Goal: Information Seeking & Learning: Learn about a topic

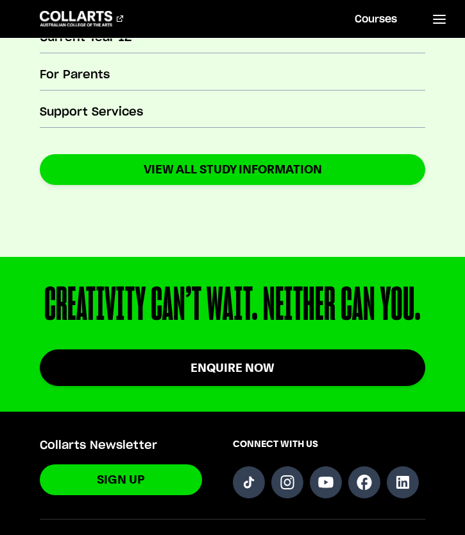
scroll to position [608, 0]
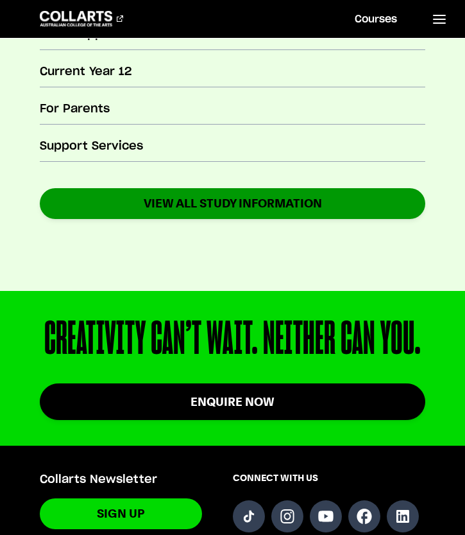
click at [155, 205] on link "VIEW ALL STUDY INFORMATION" at bounding box center [233, 203] width 386 height 30
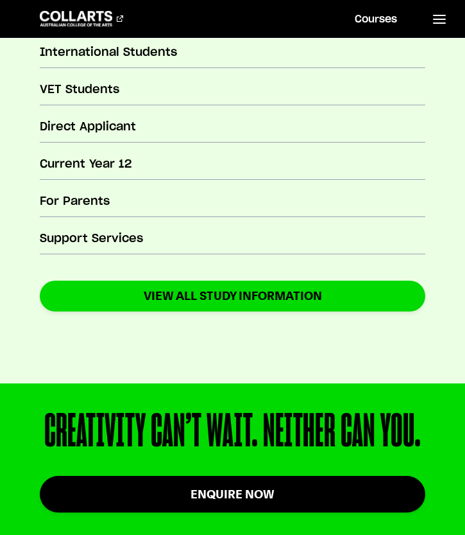
scroll to position [612, 0]
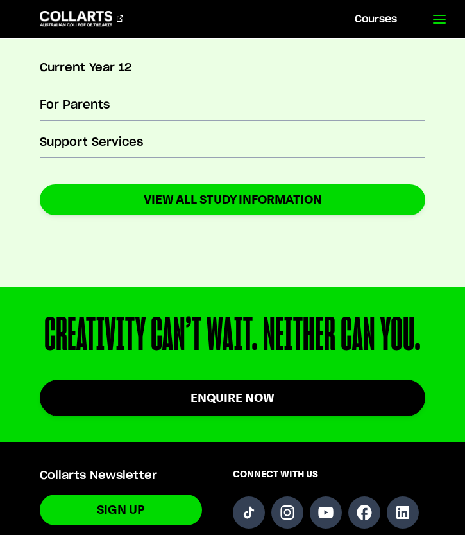
click at [433, 24] on icon at bounding box center [439, 19] width 15 height 15
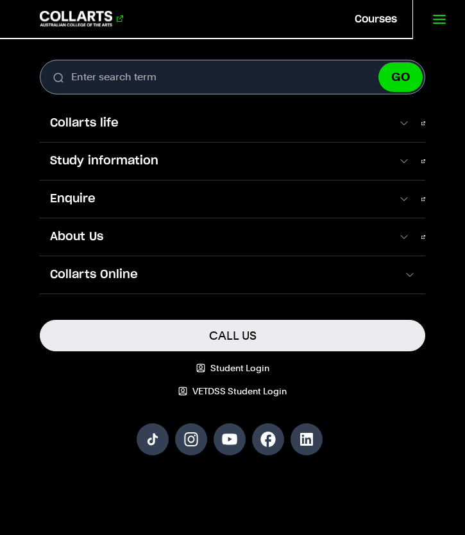
click at [76, 20] on 1 "Go to homepage" at bounding box center [76, 18] width 73 height 15
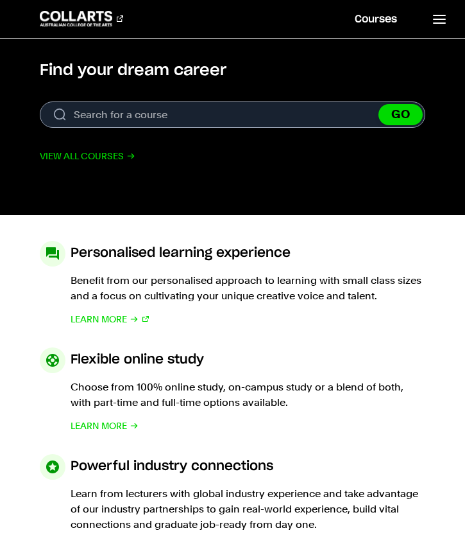
scroll to position [459, 0]
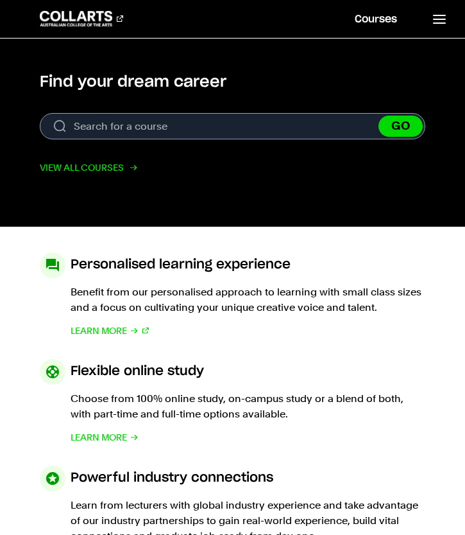
click at [46, 171] on link "View all courses" at bounding box center [88, 167] width 96 height 15
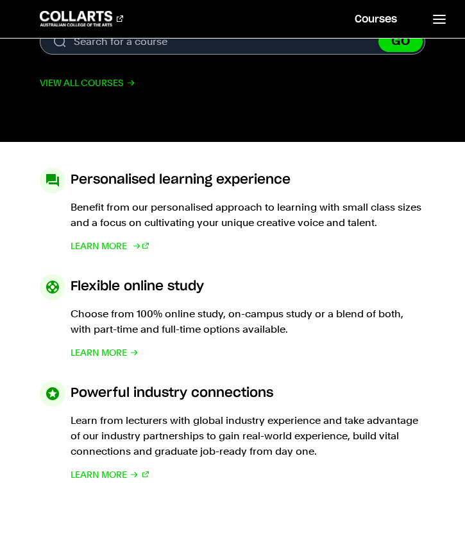
scroll to position [545, 0]
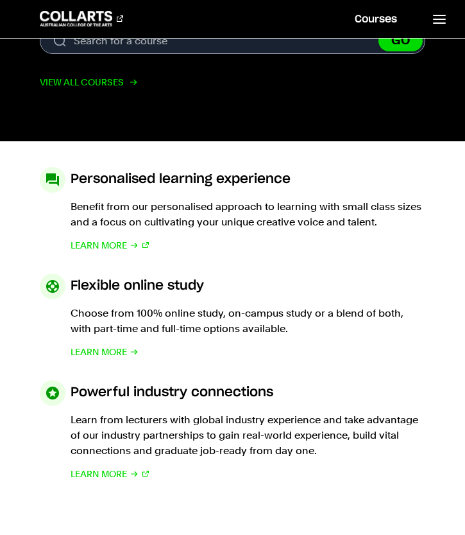
click at [102, 79] on link "View all courses" at bounding box center [88, 81] width 96 height 15
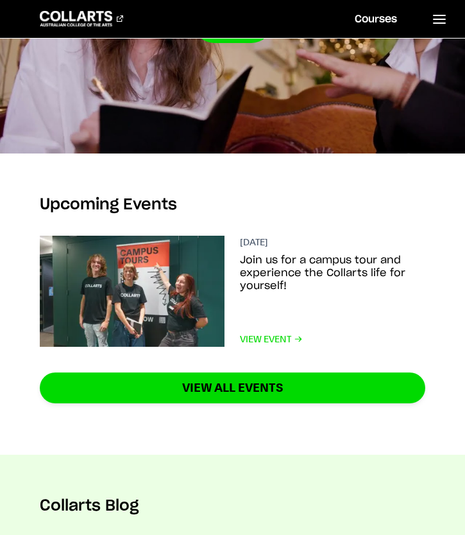
scroll to position [2823, 0]
